Goal: Navigation & Orientation: Find specific page/section

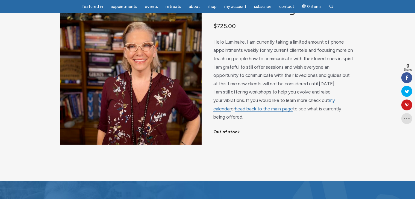
scroll to position [27, 0]
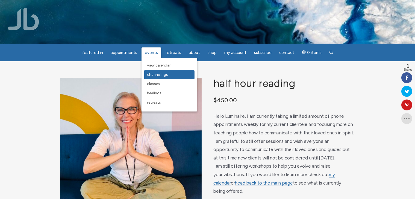
click at [167, 75] on span "Channelings" at bounding box center [157, 74] width 21 height 5
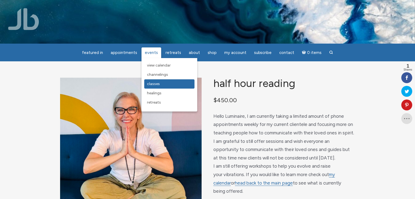
click at [160, 85] on link "Classes" at bounding box center [169, 83] width 50 height 9
click at [160, 94] on span "Healings" at bounding box center [154, 93] width 14 height 5
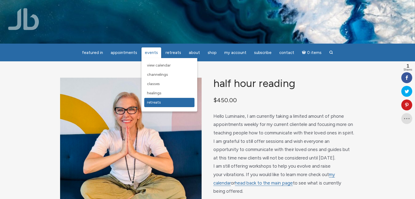
click at [162, 104] on link "Retreats" at bounding box center [169, 102] width 50 height 9
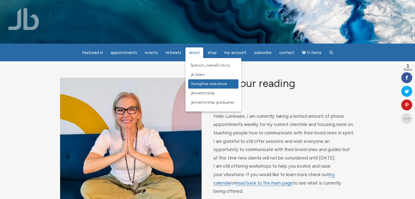
click at [200, 84] on span "The Lighter Side Show" at bounding box center [209, 84] width 36 height 5
click at [204, 93] on span "JBMentorship" at bounding box center [203, 93] width 24 height 5
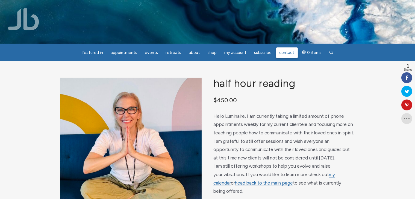
click at [287, 51] on span "Contact" at bounding box center [286, 52] width 15 height 5
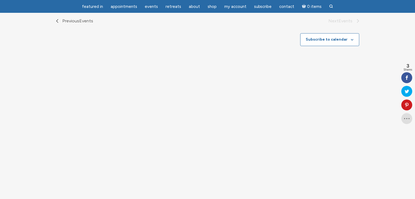
scroll to position [82, 0]
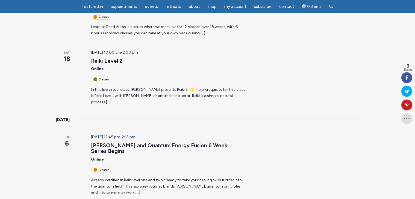
scroll to position [136, 0]
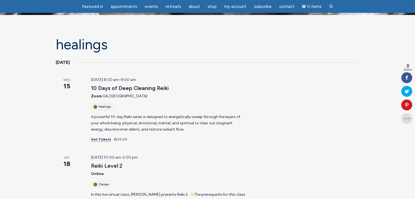
scroll to position [27, 0]
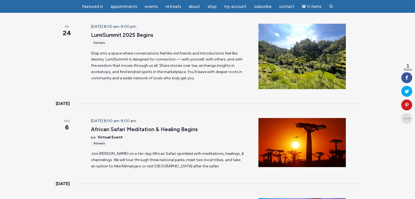
scroll to position [109, 0]
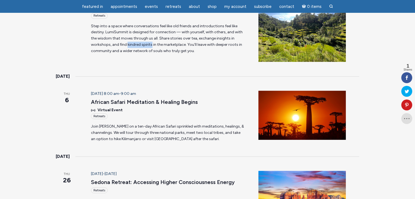
drag, startPoint x: 127, startPoint y: 44, endPoint x: 150, endPoint y: 44, distance: 23.7
click at [150, 44] on p "Step into a space where conversations feel like old friends and introductions f…" at bounding box center [168, 38] width 154 height 31
copy p "kindred spirits"
click at [182, 90] on div "October 2025 Fri 24 October 24 @ 8:00 am - 9:00 pm LumiSummit 2025 Begins Retre…" at bounding box center [207, 103] width 303 height 251
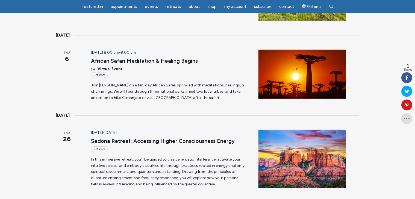
scroll to position [164, 0]
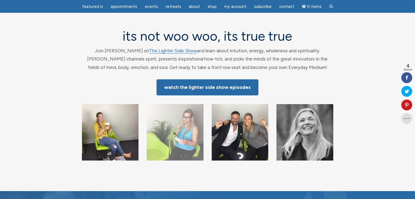
scroll to position [27, 0]
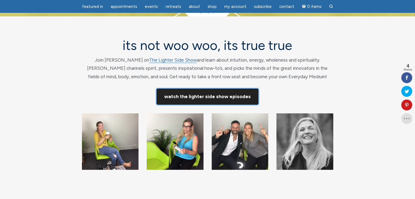
click at [192, 96] on link "Watch The Lighter Side Show Episodes" at bounding box center [207, 97] width 102 height 16
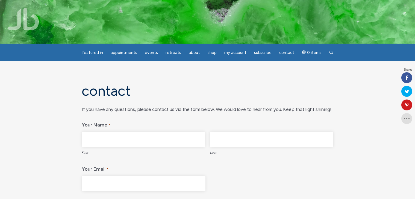
drag, startPoint x: 127, startPoint y: 136, endPoint x: 119, endPoint y: 123, distance: 15.9
click at [127, 136] on input "First" at bounding box center [143, 140] width 123 height 16
